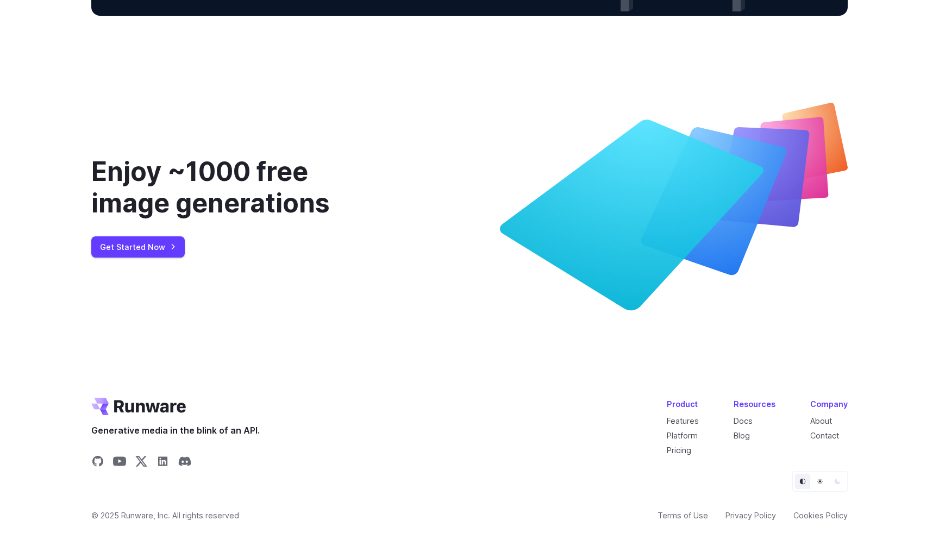
scroll to position [3949, 0]
drag, startPoint x: 190, startPoint y: 240, endPoint x: 259, endPoint y: 238, distance: 68.5
click at [259, 218] on div "Enjoy ~1000 free image generations" at bounding box center [239, 187] width 296 height 62
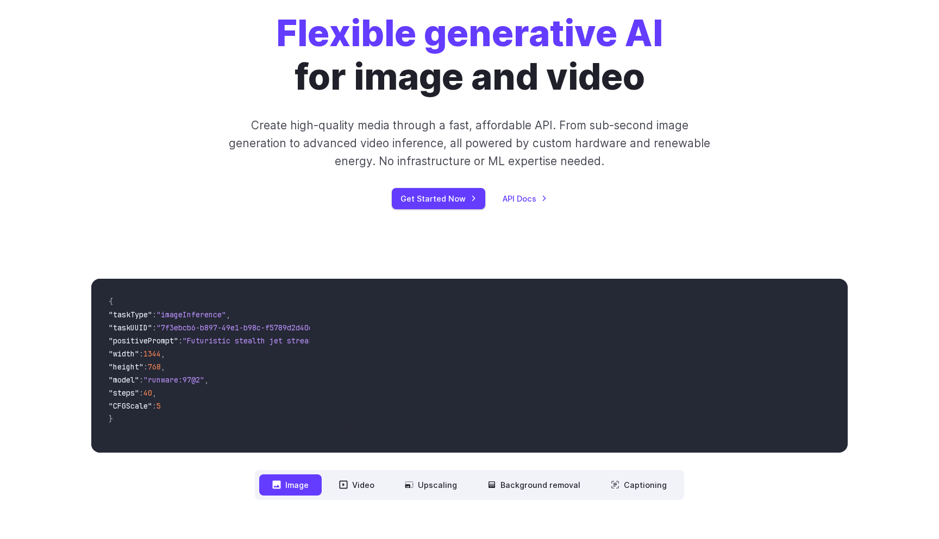
scroll to position [0, 0]
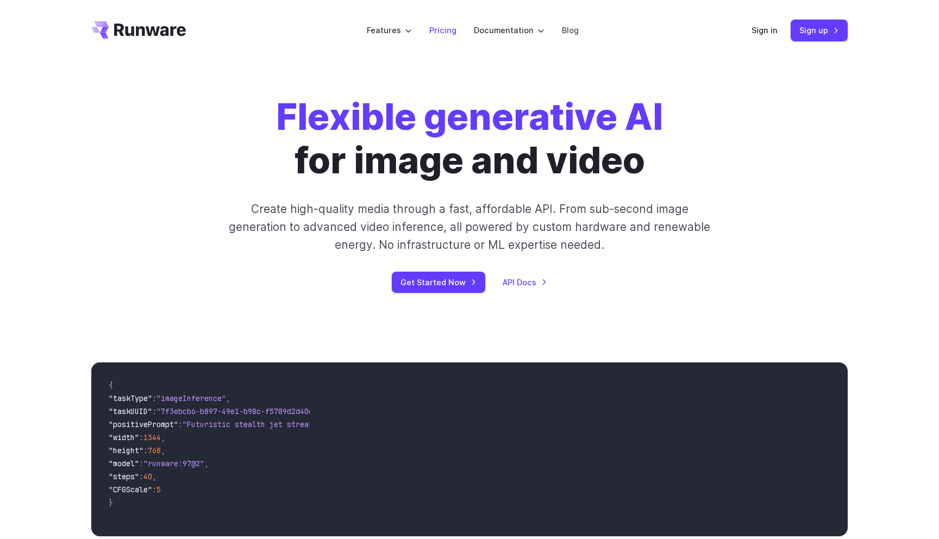
click at [444, 28] on link "Pricing" at bounding box center [442, 30] width 27 height 12
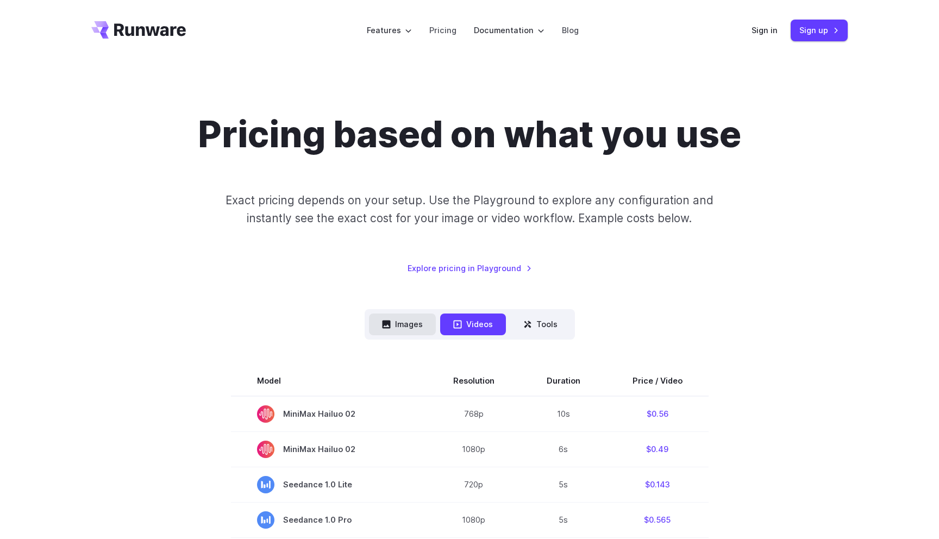
click at [399, 328] on button "Images" at bounding box center [402, 323] width 67 height 21
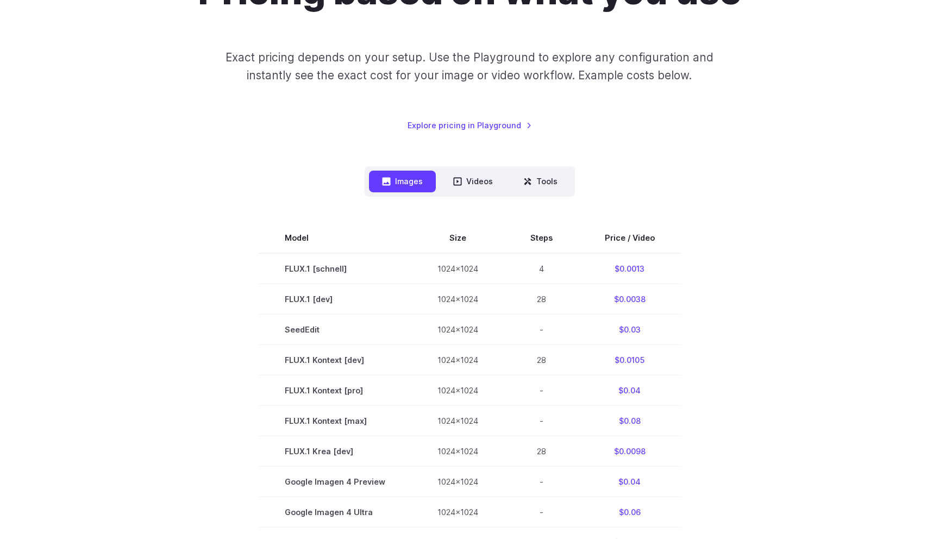
scroll to position [143, 0]
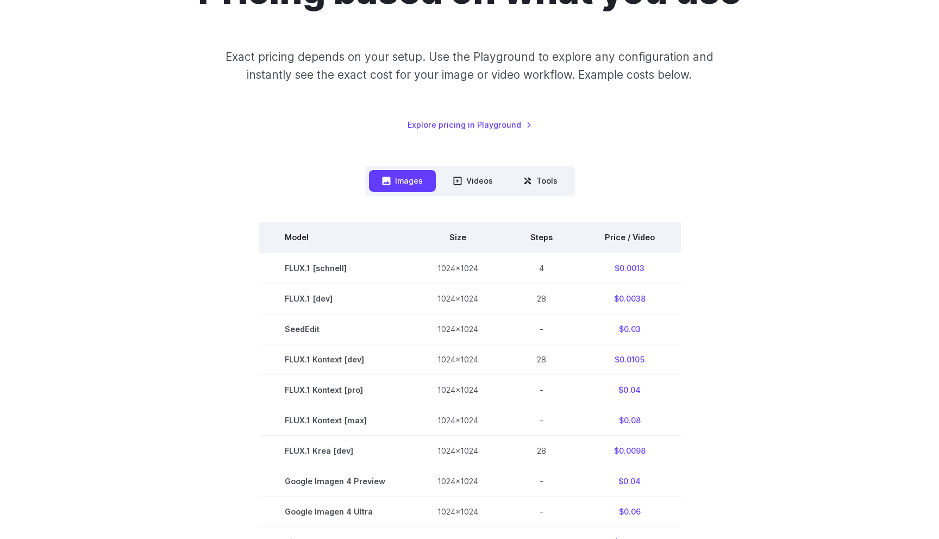
drag, startPoint x: 287, startPoint y: 268, endPoint x: 292, endPoint y: 243, distance: 24.9
click at [292, 245] on tbody "Model Size Steps Price / Video FLUX.1 [[PERSON_NAME]] 1024x1024 4 $0.0013 FLUX.…" at bounding box center [470, 481] width 422 height 518
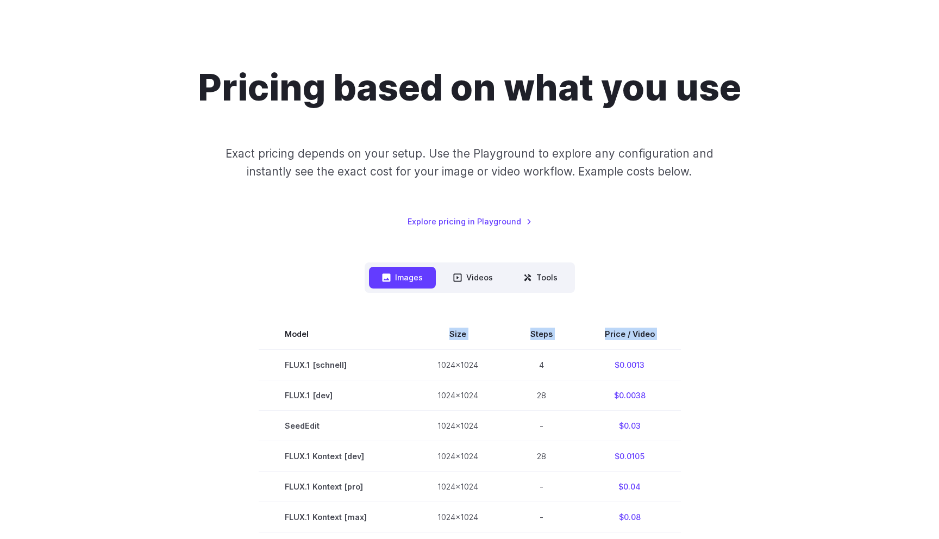
scroll to position [55, 0]
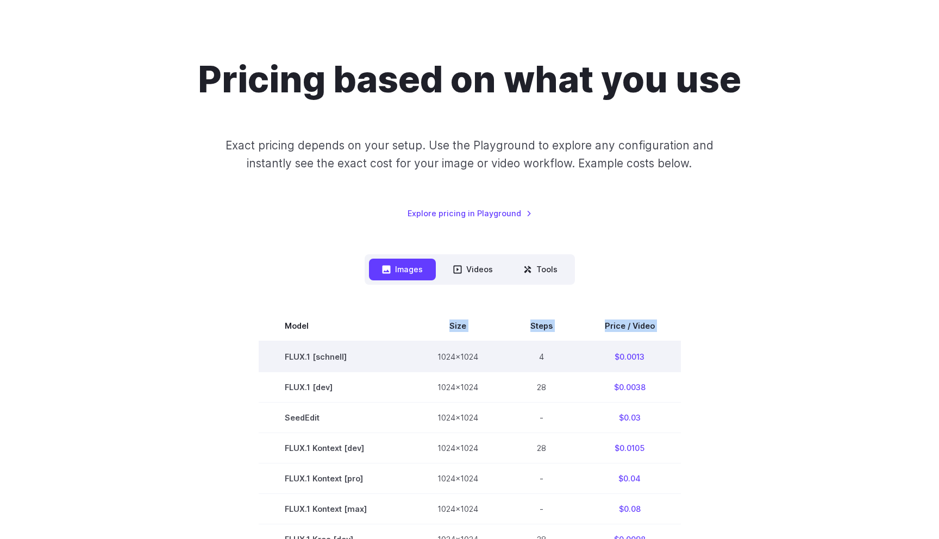
click at [310, 356] on td "FLUX.1 [schnell]" at bounding box center [335, 356] width 153 height 31
copy td "FLUX.1"
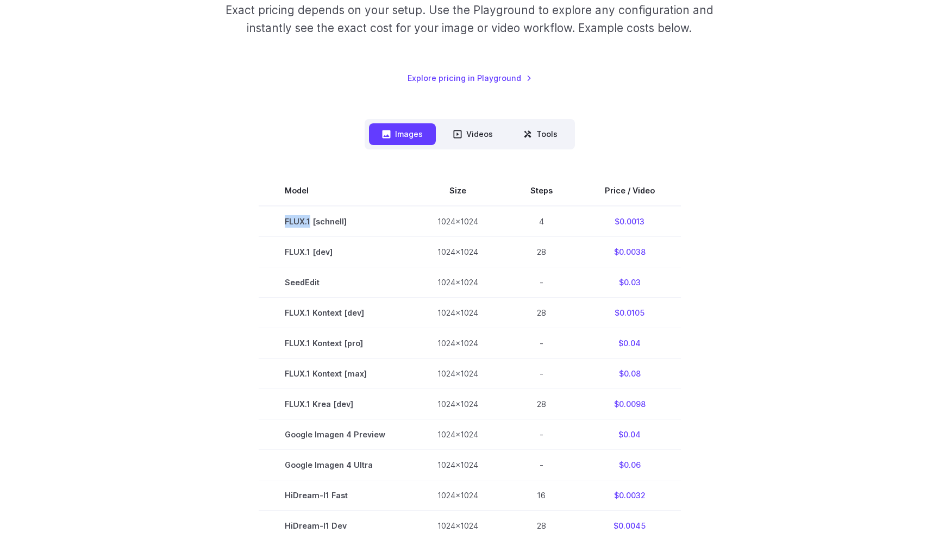
scroll to position [191, 0]
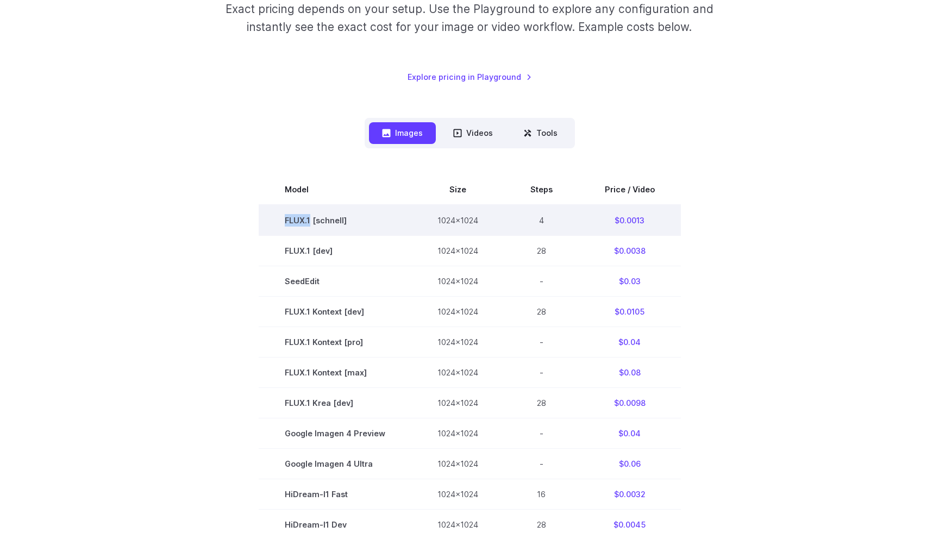
click at [280, 222] on td "FLUX.1 [schnell]" at bounding box center [335, 220] width 153 height 31
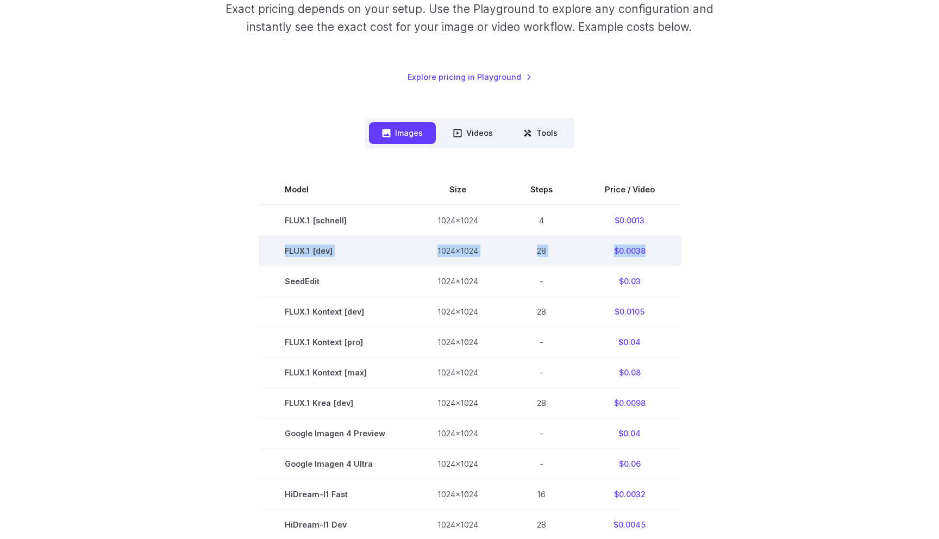
drag, startPoint x: 284, startPoint y: 252, endPoint x: 643, endPoint y: 248, distance: 359.6
click at [643, 248] on tr "FLUX.1 [dev] 1024x1024 28 $0.0038" at bounding box center [470, 250] width 422 height 30
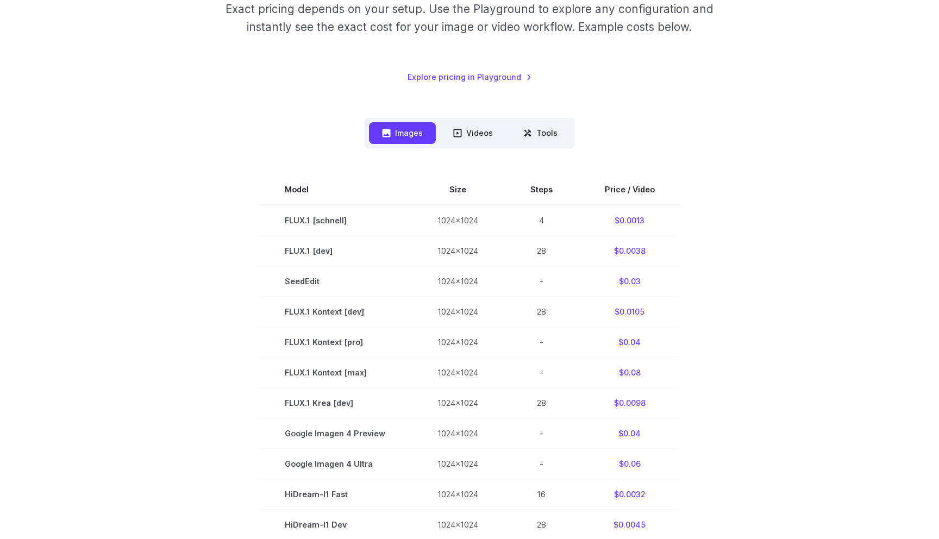
click at [195, 258] on section "Model Size Steps Price / Video FLUX.1 [[PERSON_NAME]] 1024x1024 4 $0.0013 FLUX.…" at bounding box center [469, 433] width 756 height 518
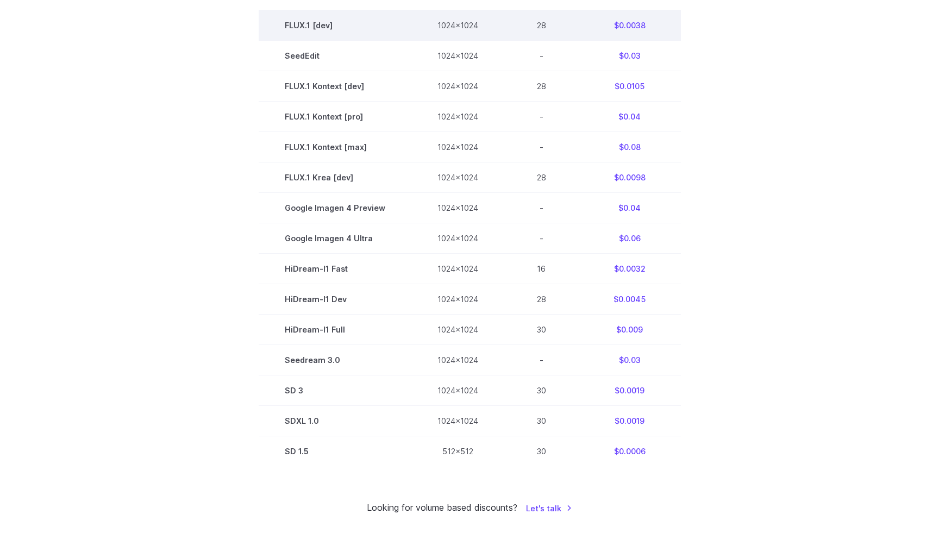
scroll to position [417, 0]
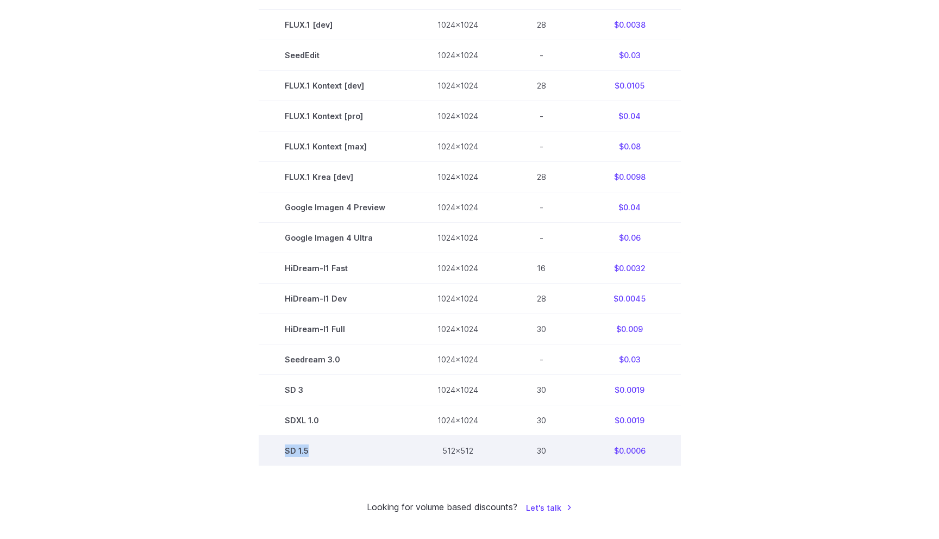
drag, startPoint x: 284, startPoint y: 454, endPoint x: 312, endPoint y: 451, distance: 27.8
click at [312, 451] on td "SD 1.5" at bounding box center [335, 451] width 153 height 30
copy td "SD 1.5"
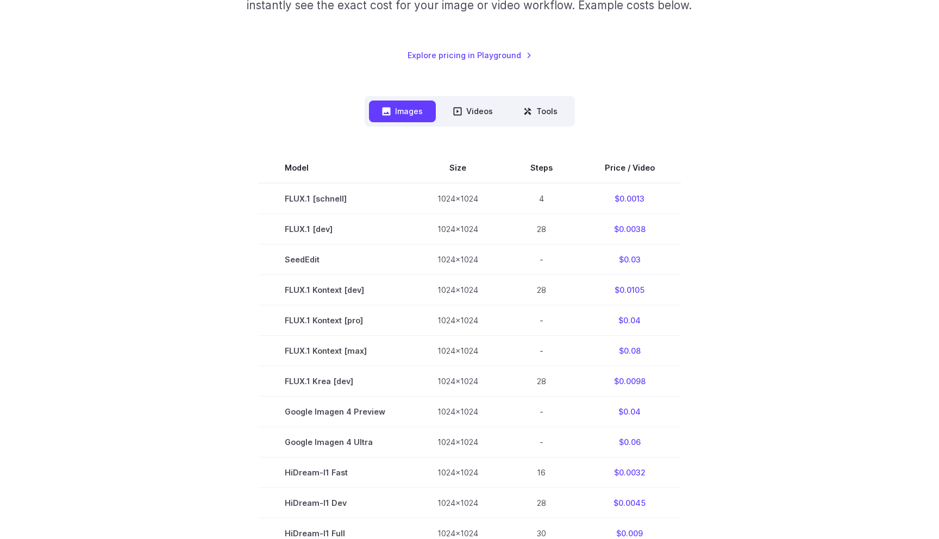
scroll to position [441, 0]
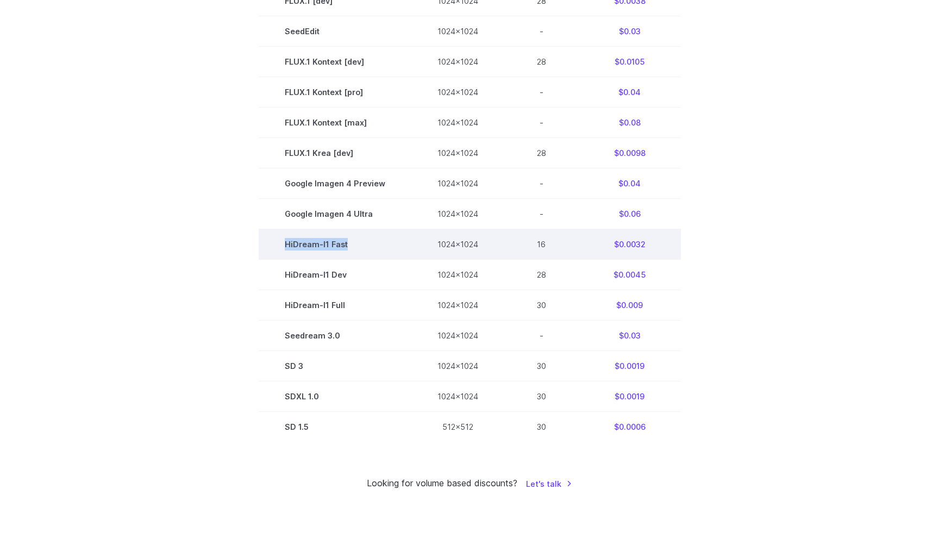
drag, startPoint x: 288, startPoint y: 248, endPoint x: 352, endPoint y: 244, distance: 64.2
click at [352, 245] on td "HiDream-I1 Fast" at bounding box center [335, 244] width 153 height 30
copy td "HiDream-I1 Fast"
